Goal: Share content

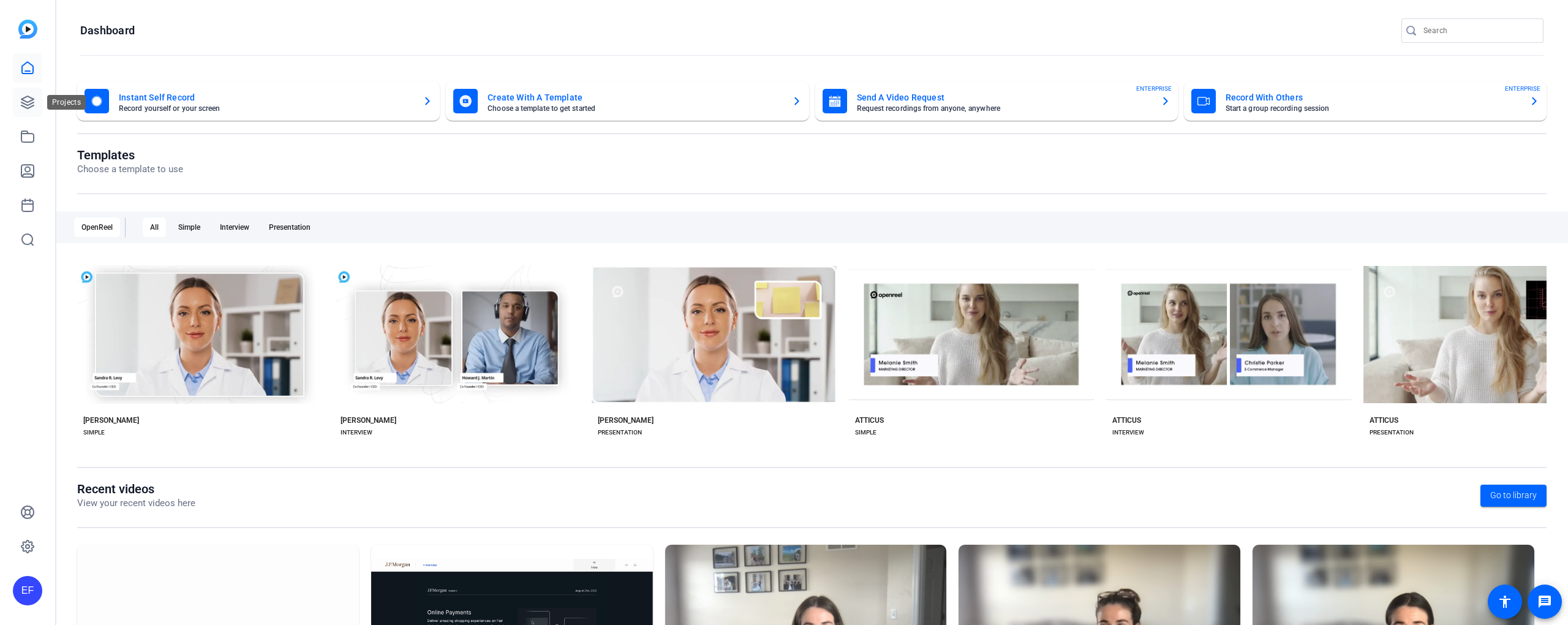
click at [33, 105] on icon at bounding box center [27, 102] width 15 height 15
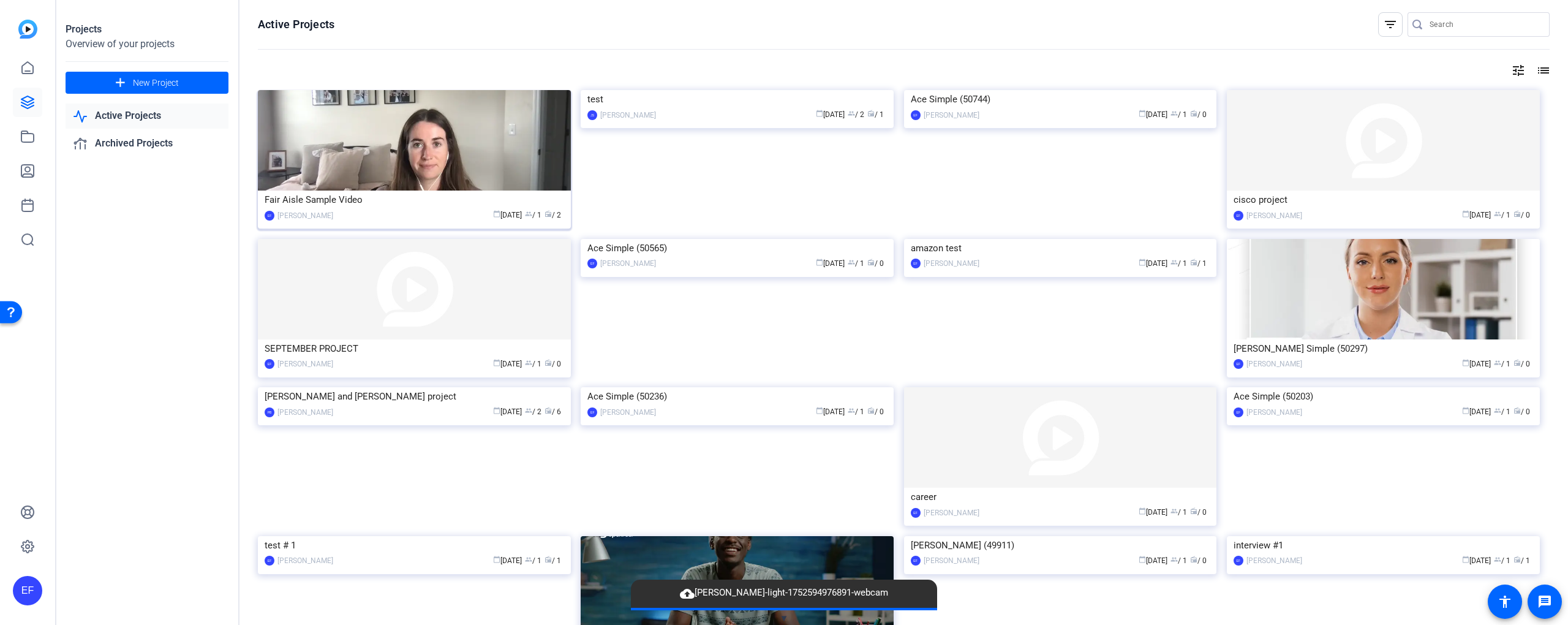
click at [439, 199] on div "Fair Aisle Sample Video" at bounding box center [414, 200] width 299 height 19
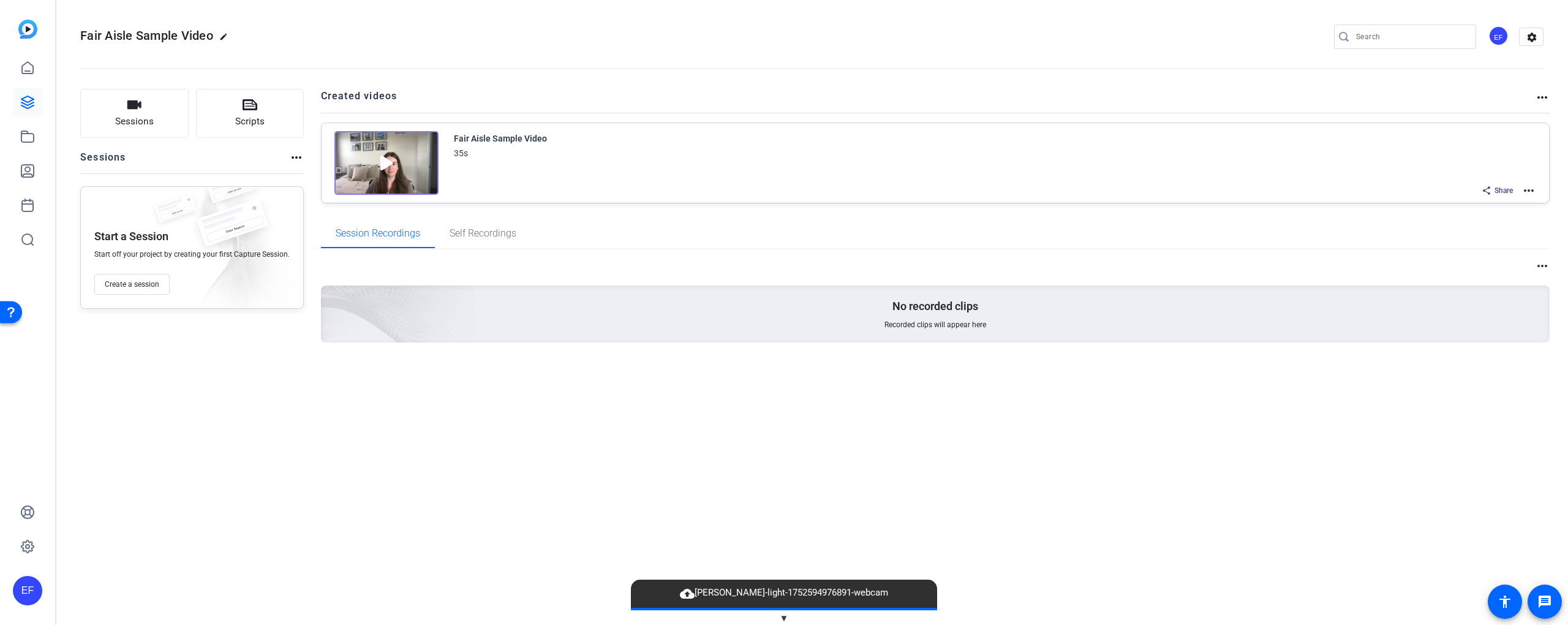
click at [1503, 190] on span "Share" at bounding box center [1504, 190] width 19 height 10
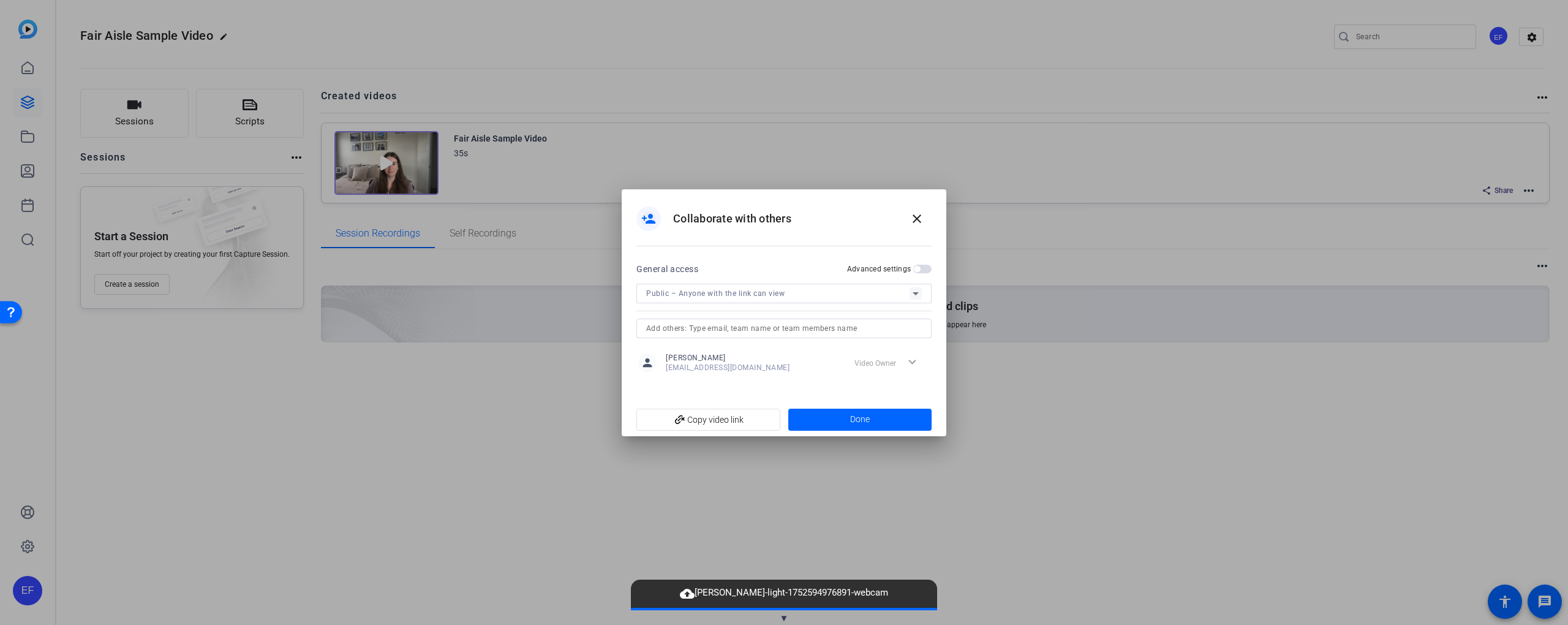
click at [838, 293] on div "Public – Anyone with the link can view" at bounding box center [777, 293] width 263 height 15
click at [819, 339] on mat-option "Public – Anyone with the link can view" at bounding box center [784, 344] width 295 height 25
click at [917, 266] on span "button" at bounding box center [917, 269] width 6 height 6
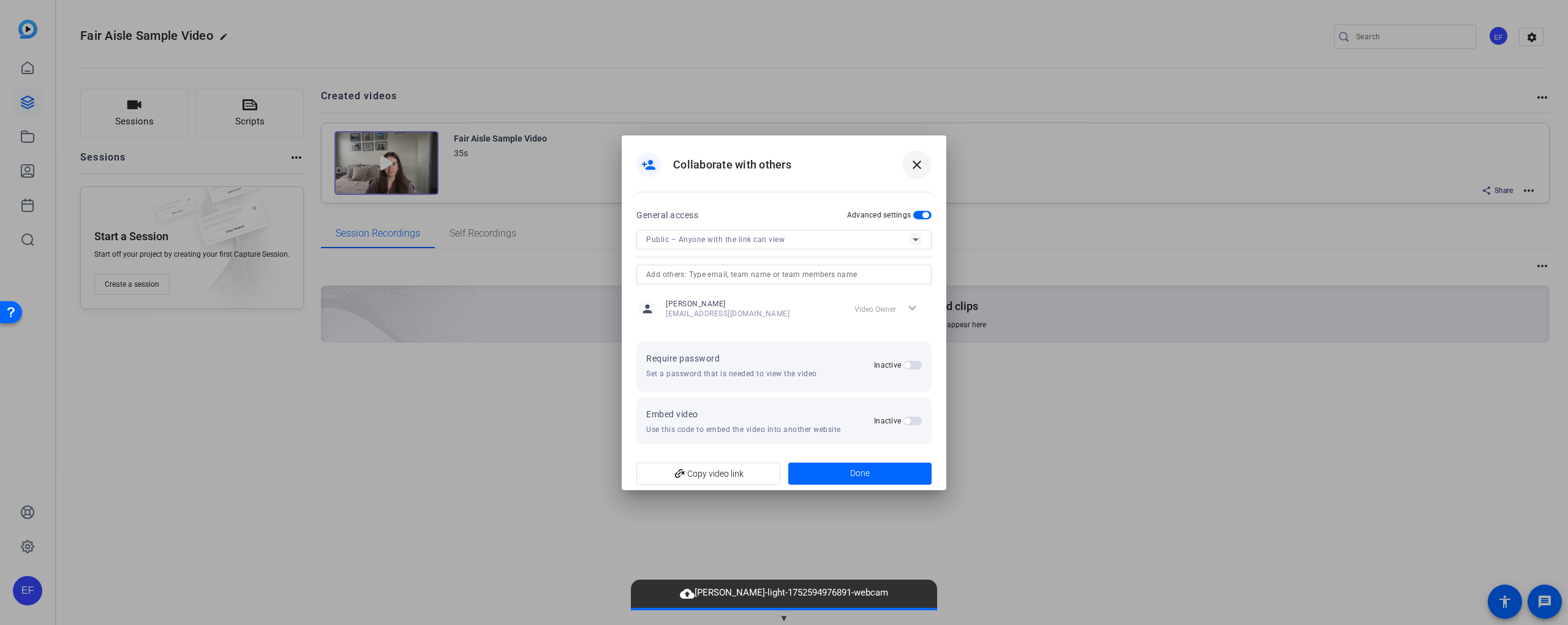
click at [917, 172] on span at bounding box center [917, 165] width 29 height 29
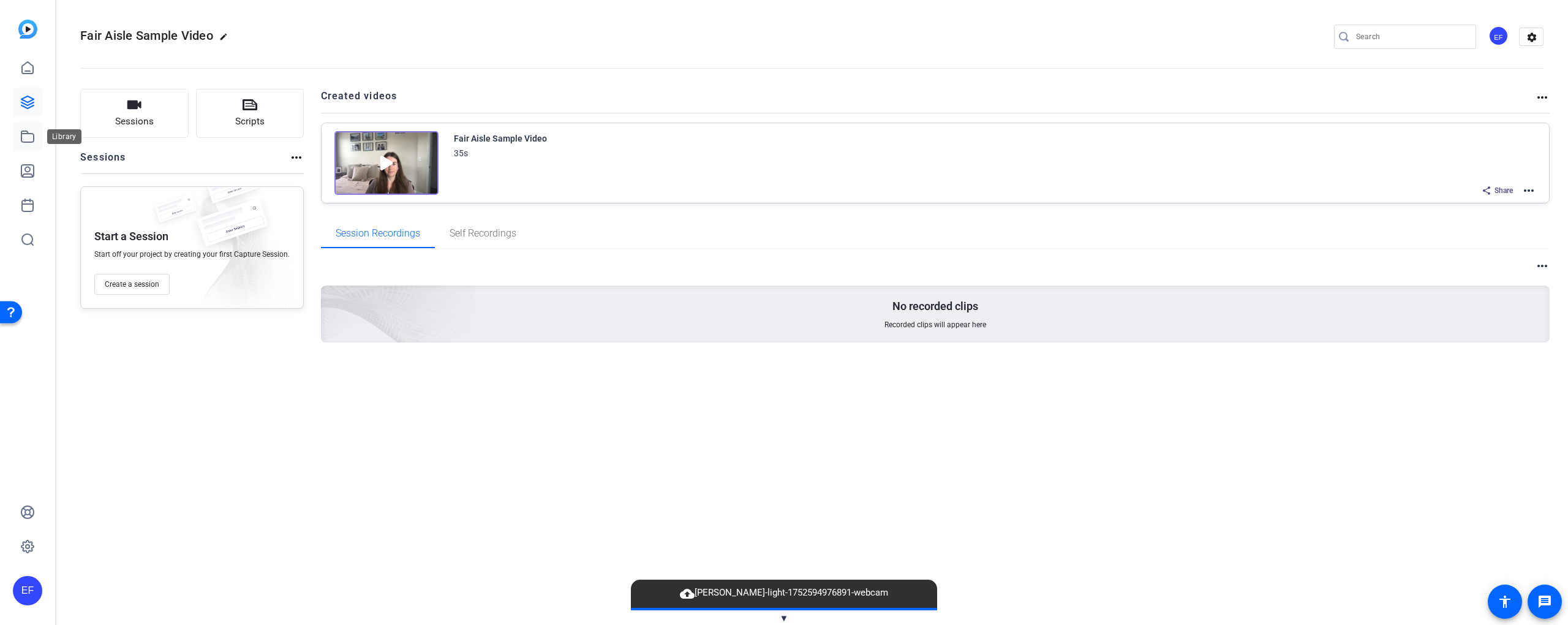
click at [24, 132] on icon at bounding box center [27, 137] width 15 height 15
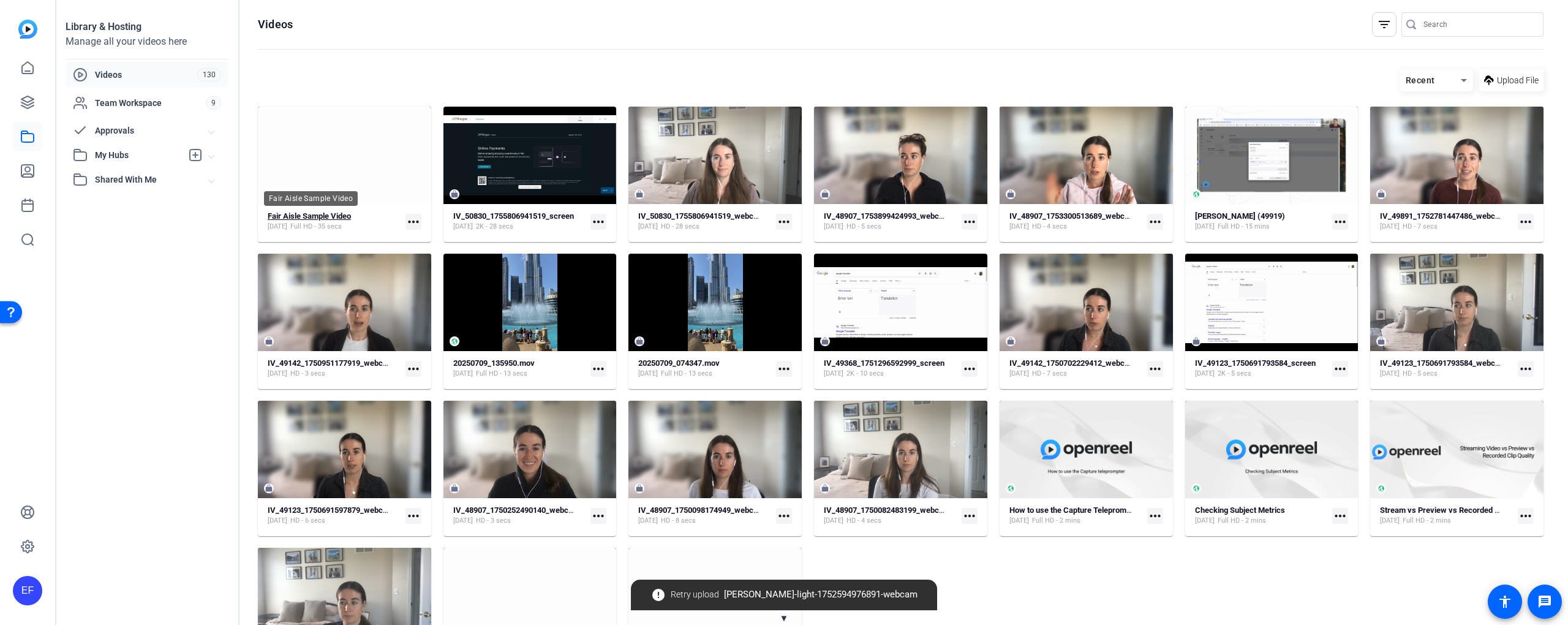
click at [320, 217] on strong "Fair Aisle Sample Video" at bounding box center [309, 216] width 83 height 9
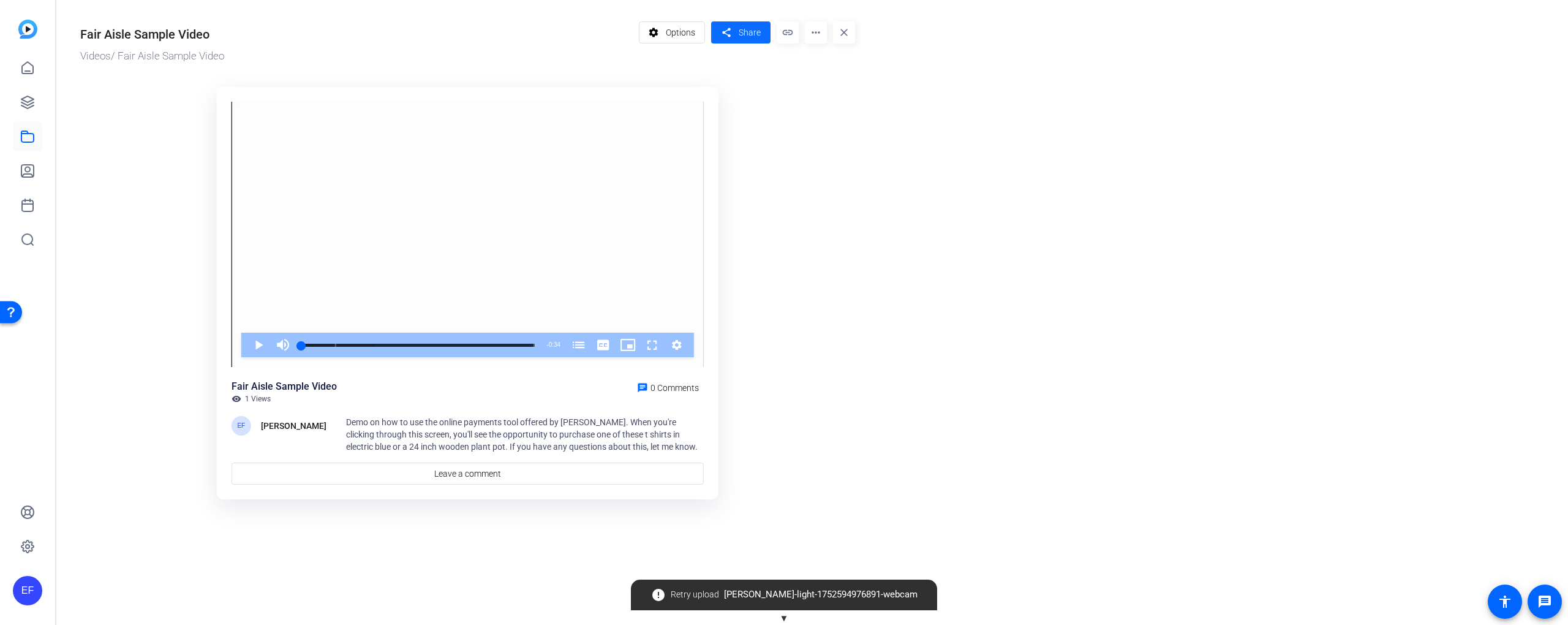
click at [724, 30] on mat-icon "share" at bounding box center [726, 33] width 15 height 17
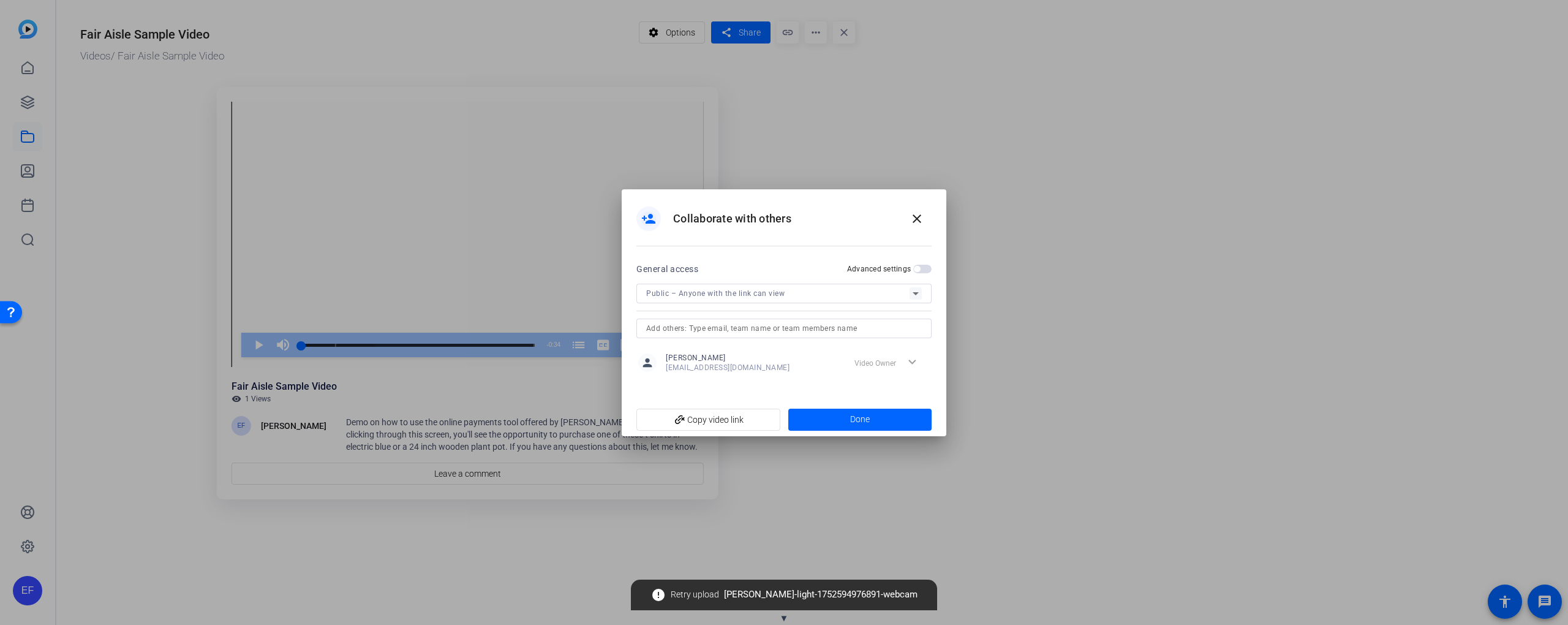
click at [923, 269] on span "button" at bounding box center [923, 269] width 19 height 9
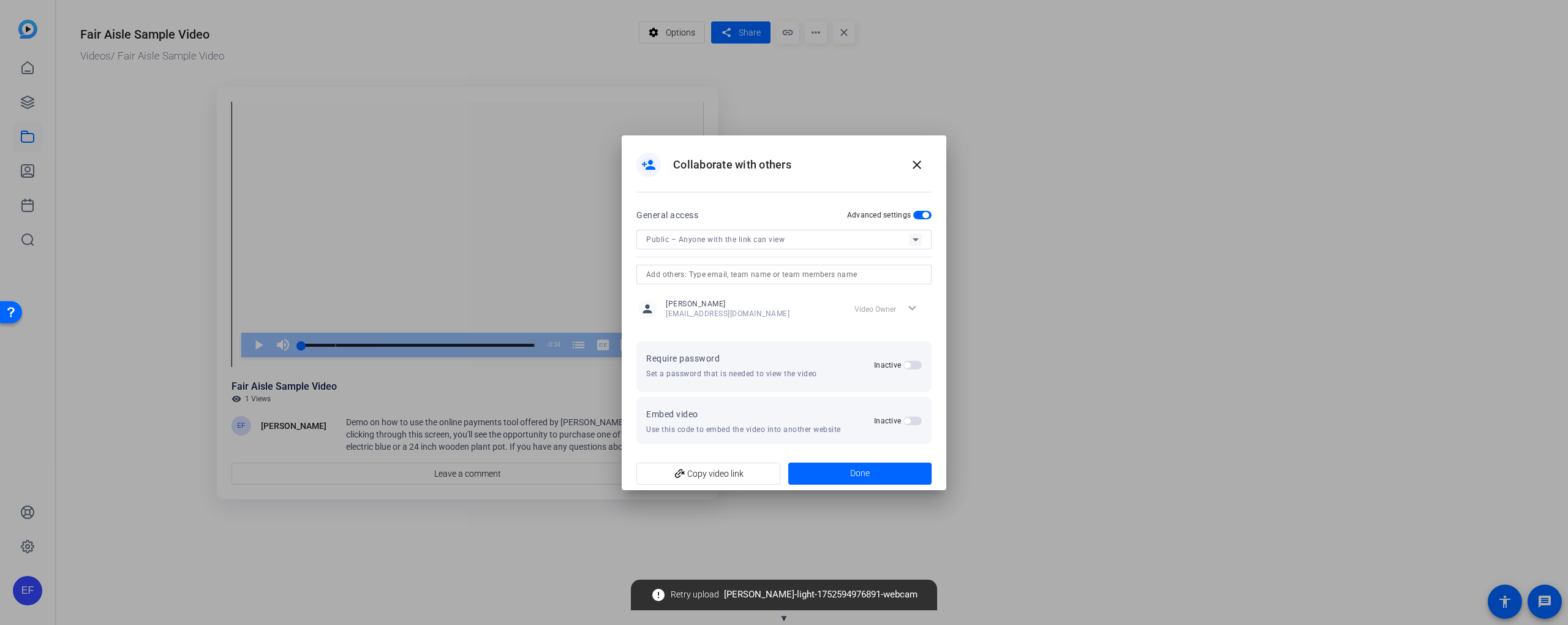
click at [873, 238] on div "Public – Anyone with the link can view" at bounding box center [777, 239] width 263 height 15
click at [833, 286] on mat-option "Public – Anyone with the link can view" at bounding box center [784, 290] width 295 height 25
click at [913, 365] on span "button" at bounding box center [913, 365] width 19 height 9
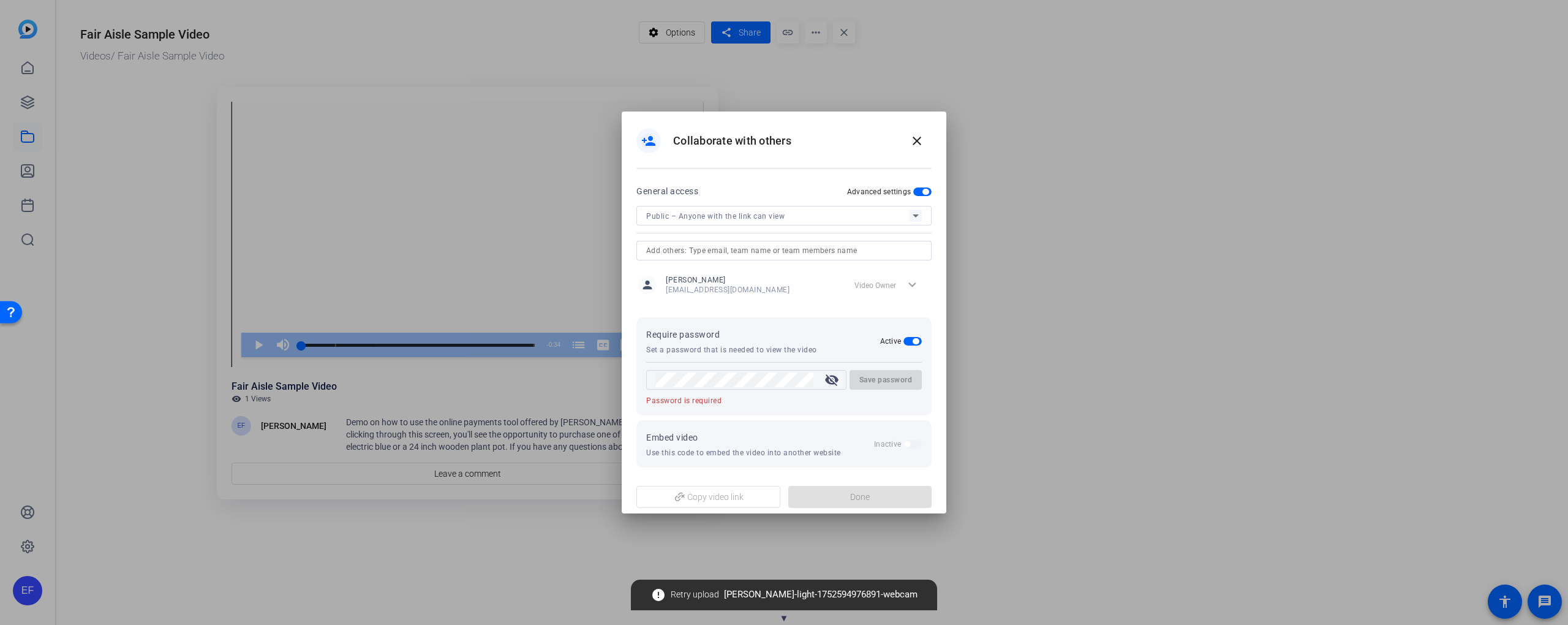
click at [913, 342] on span "button" at bounding box center [915, 341] width 6 height 6
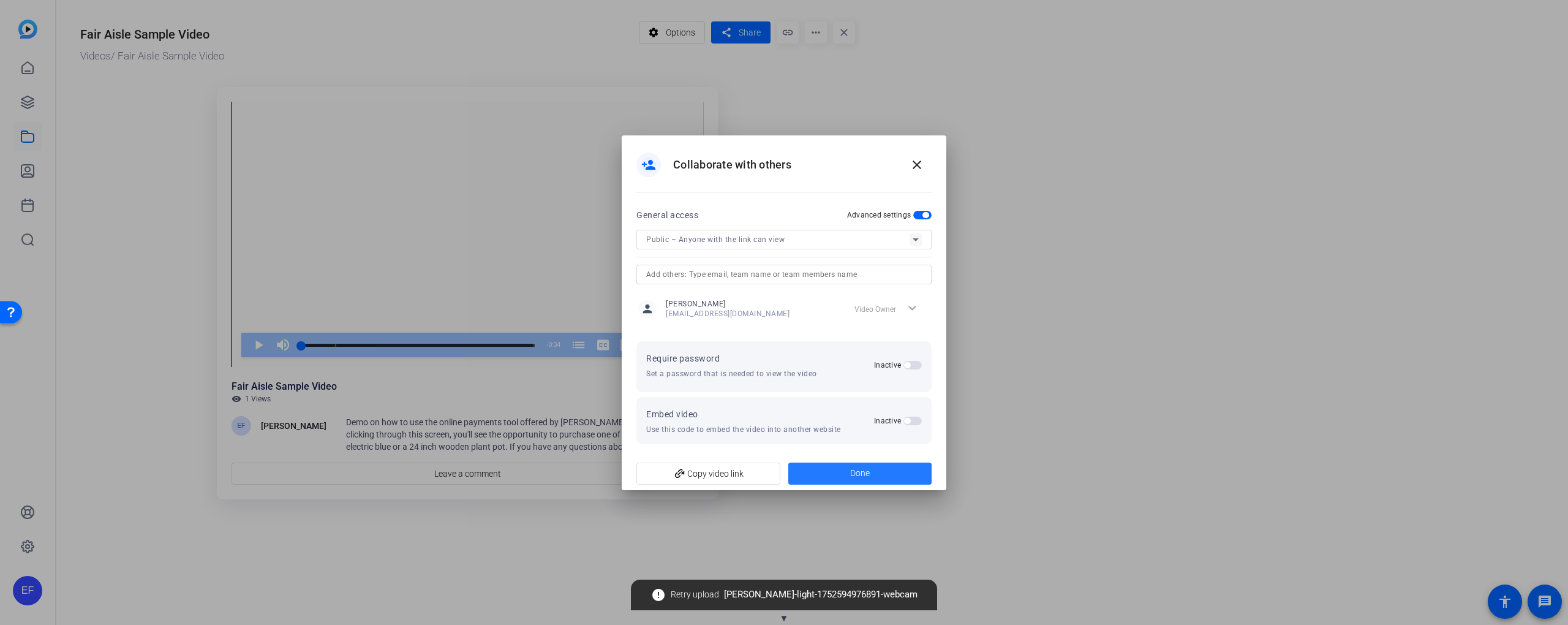
click at [849, 476] on span at bounding box center [861, 474] width 144 height 29
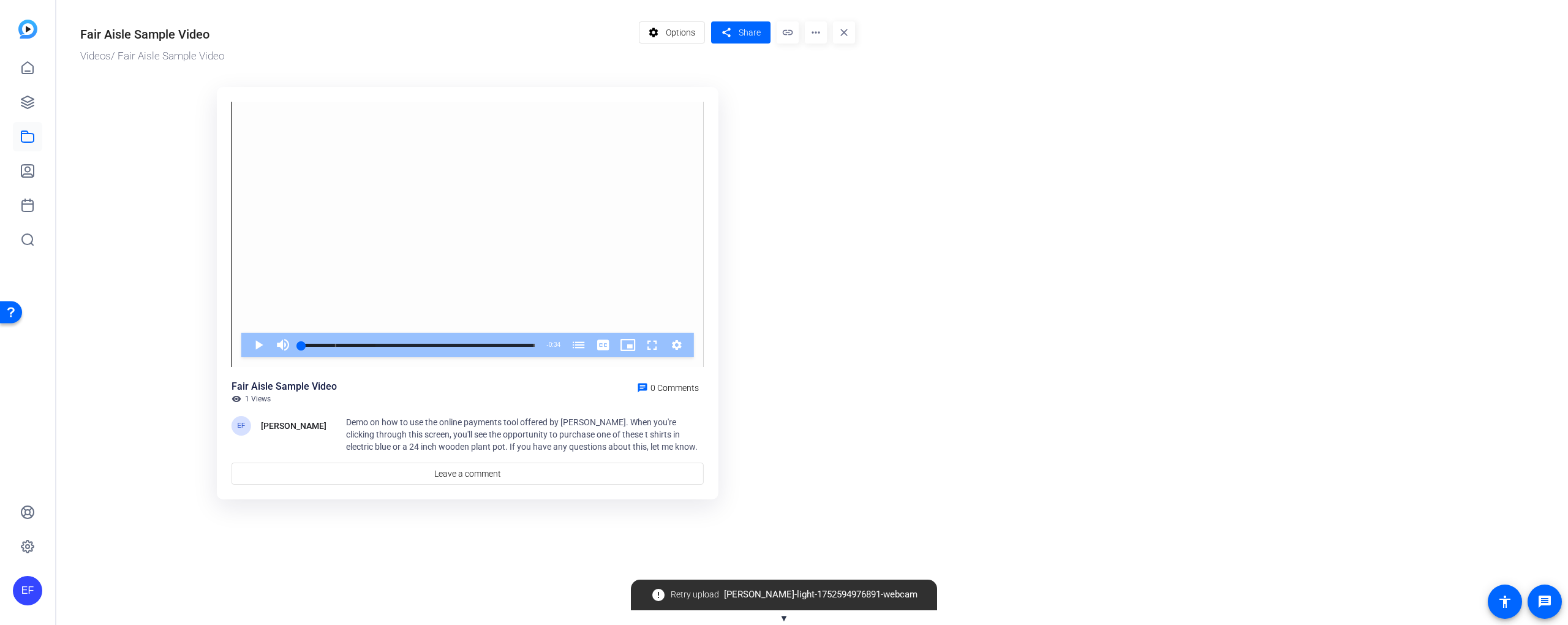
click at [787, 35] on mat-icon "link" at bounding box center [787, 32] width 22 height 22
